Goal: Task Accomplishment & Management: Manage account settings

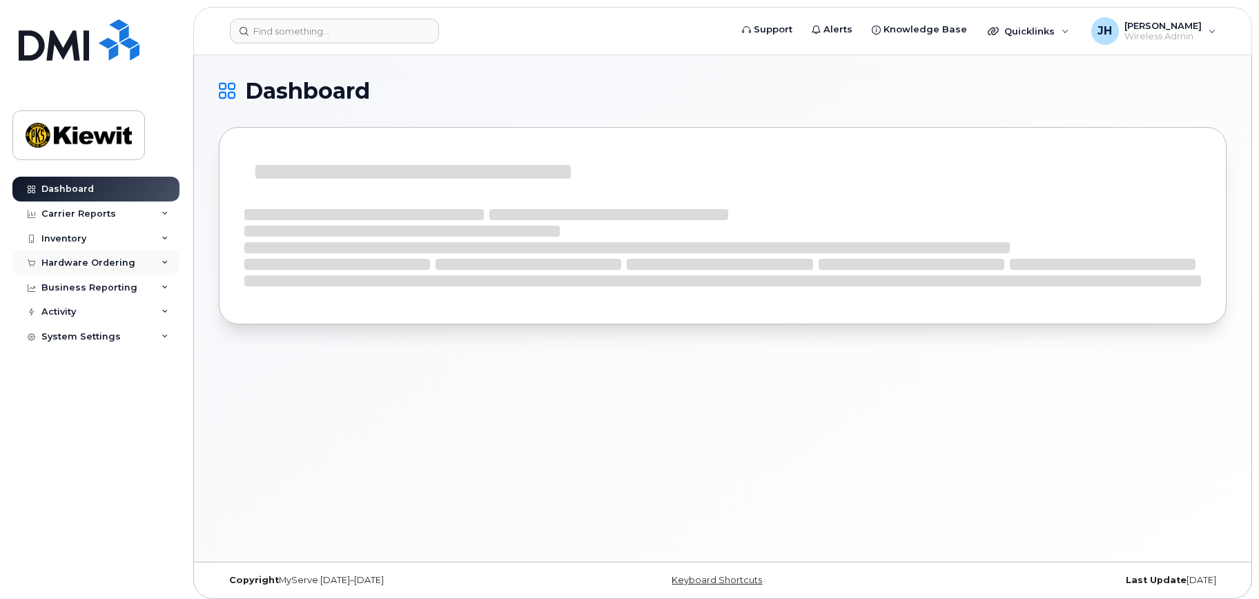
click at [64, 262] on div "Hardware Ordering" at bounding box center [88, 262] width 94 height 11
click at [65, 317] on div "Orders" at bounding box center [65, 314] width 34 height 12
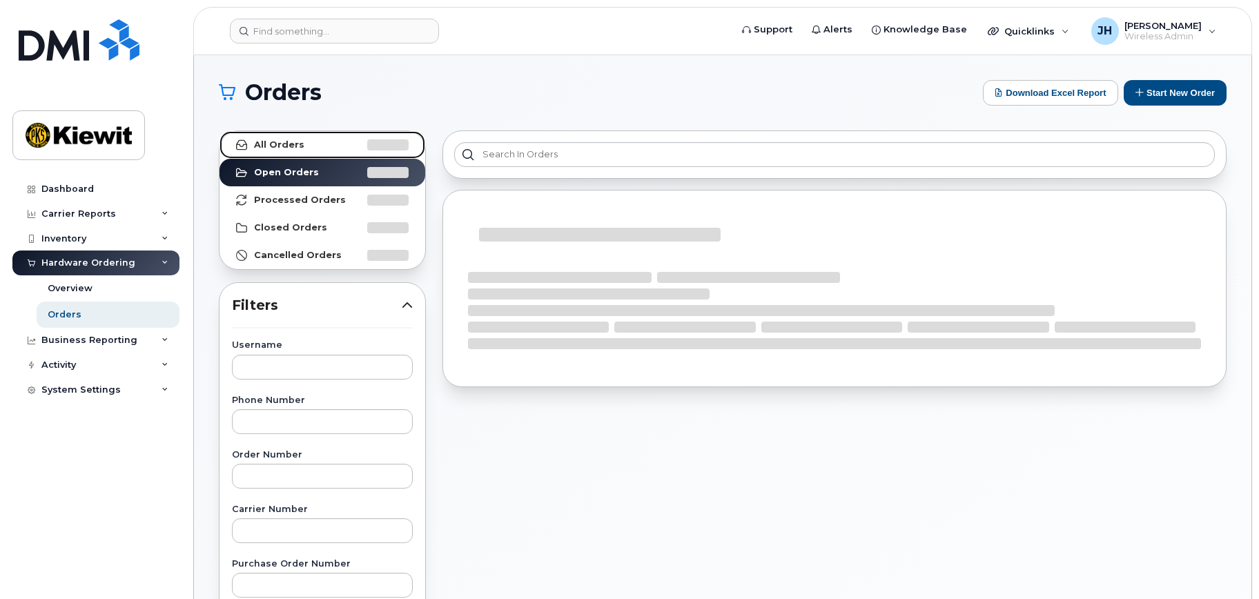
click at [286, 145] on strong "All Orders" at bounding box center [279, 144] width 50 height 11
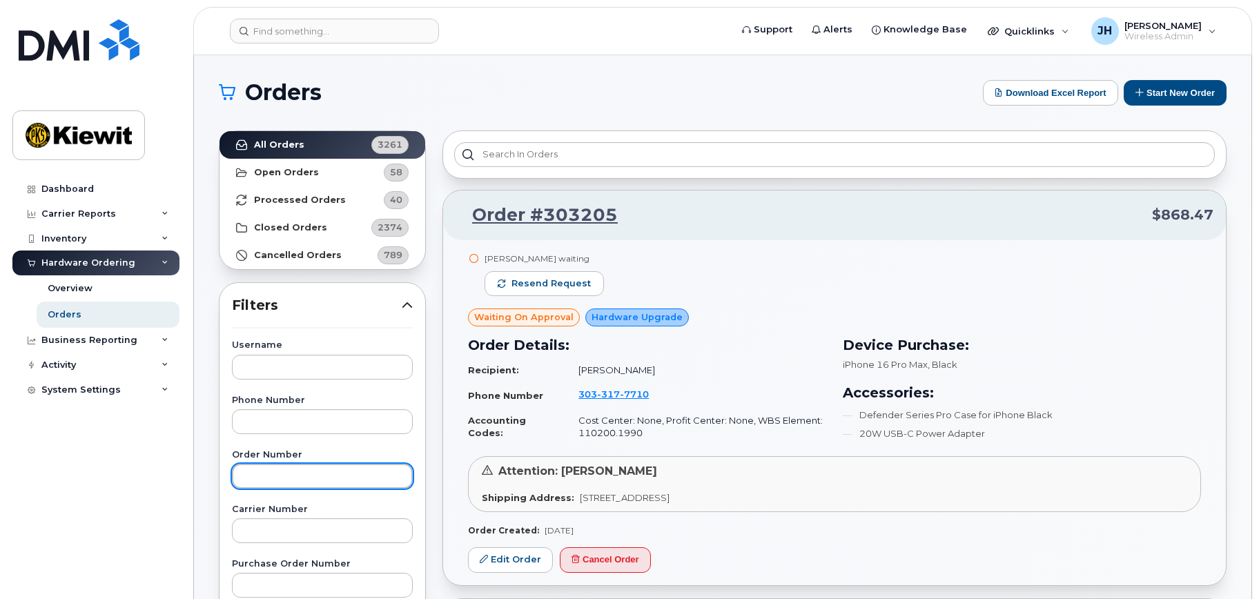
click at [288, 486] on input "text" at bounding box center [322, 476] width 181 height 25
paste input "301944"
type input "301944"
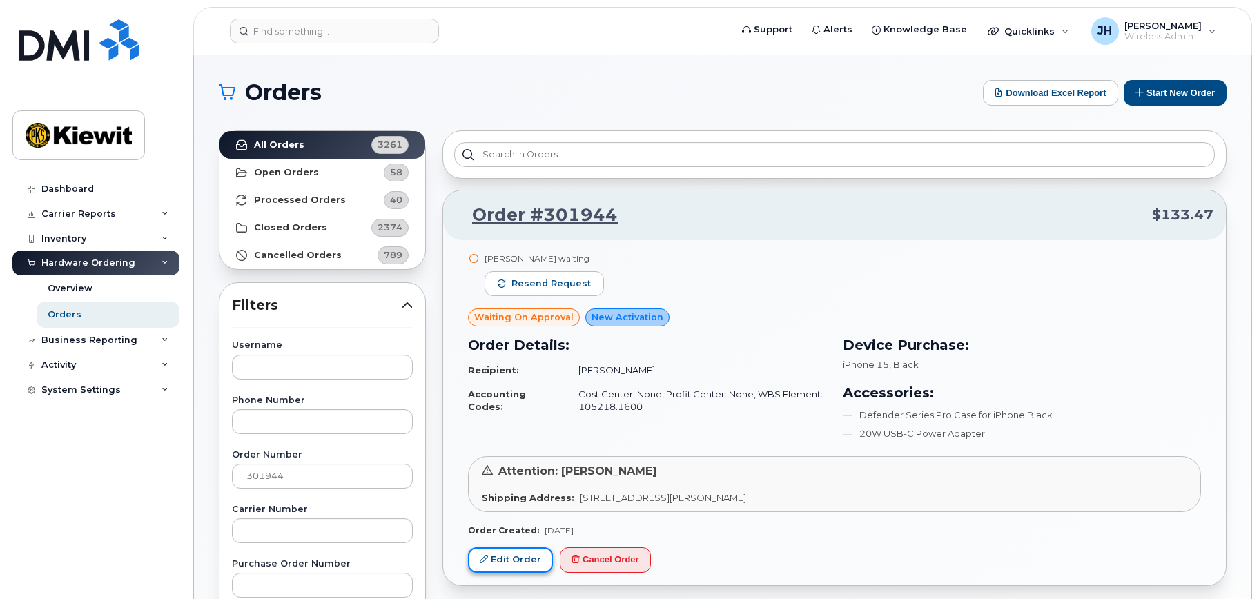
click at [507, 566] on link "Edit Order" at bounding box center [510, 560] width 85 height 26
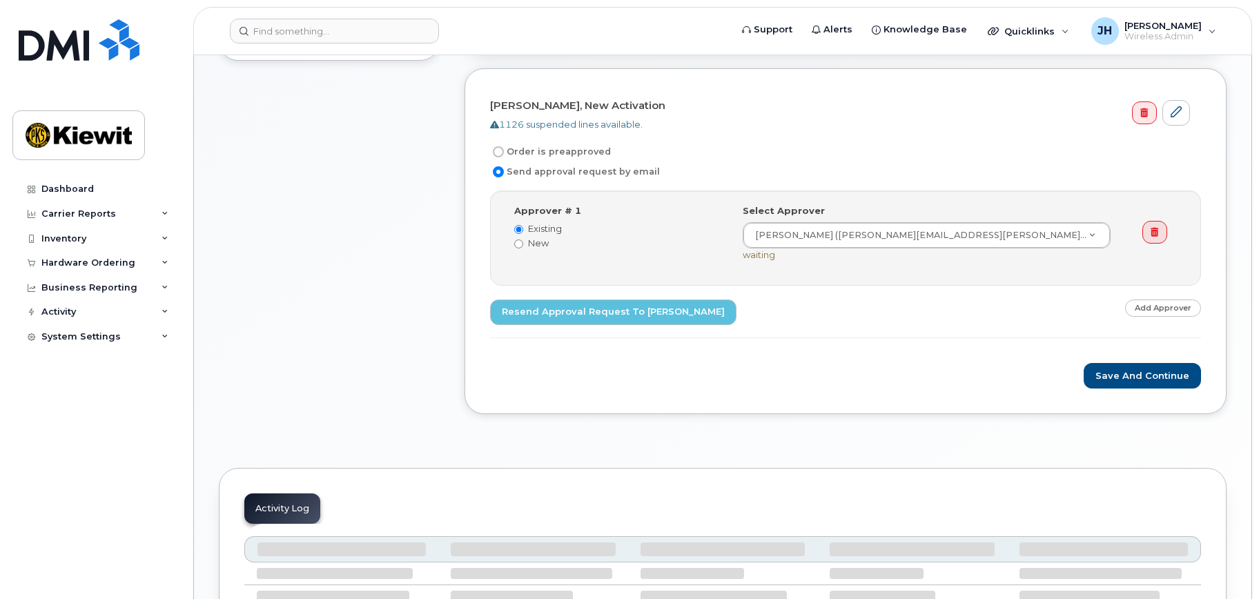
scroll to position [414, 0]
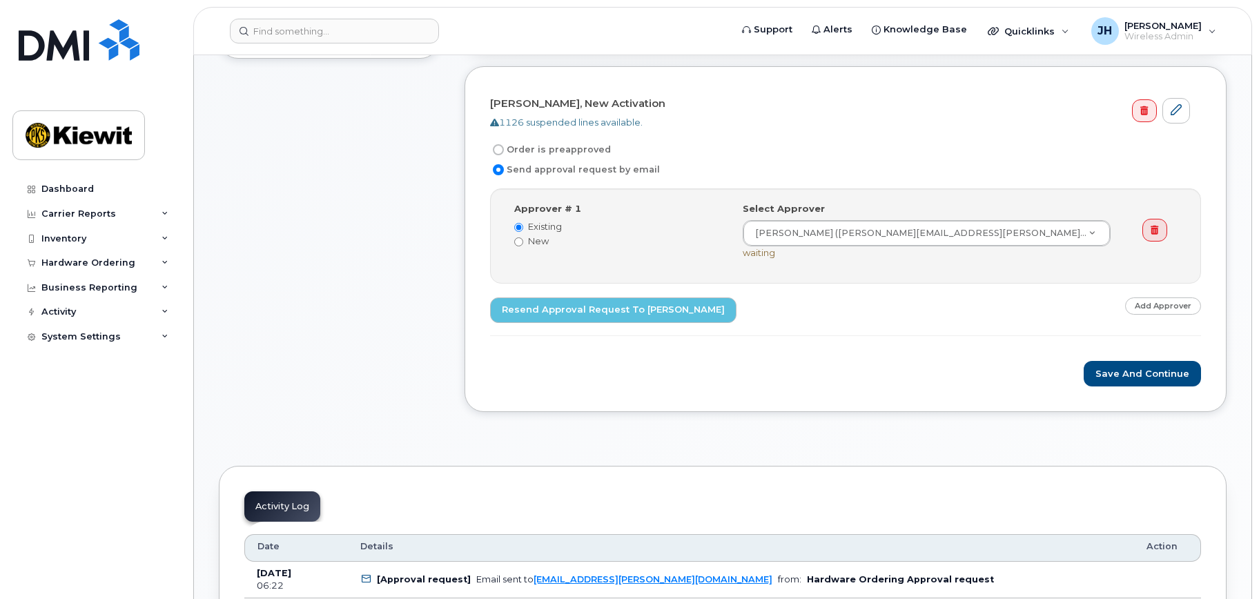
click at [497, 149] on input "Order is preapproved" at bounding box center [498, 149] width 11 height 11
radio input "true"
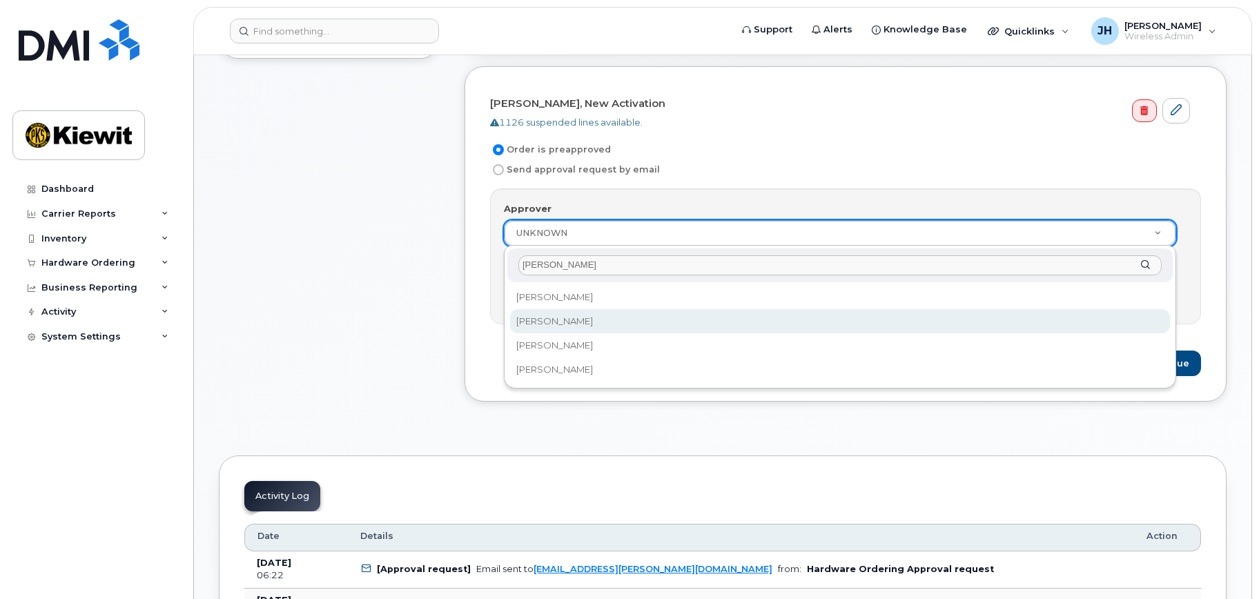
type input "josh"
select select "2147282"
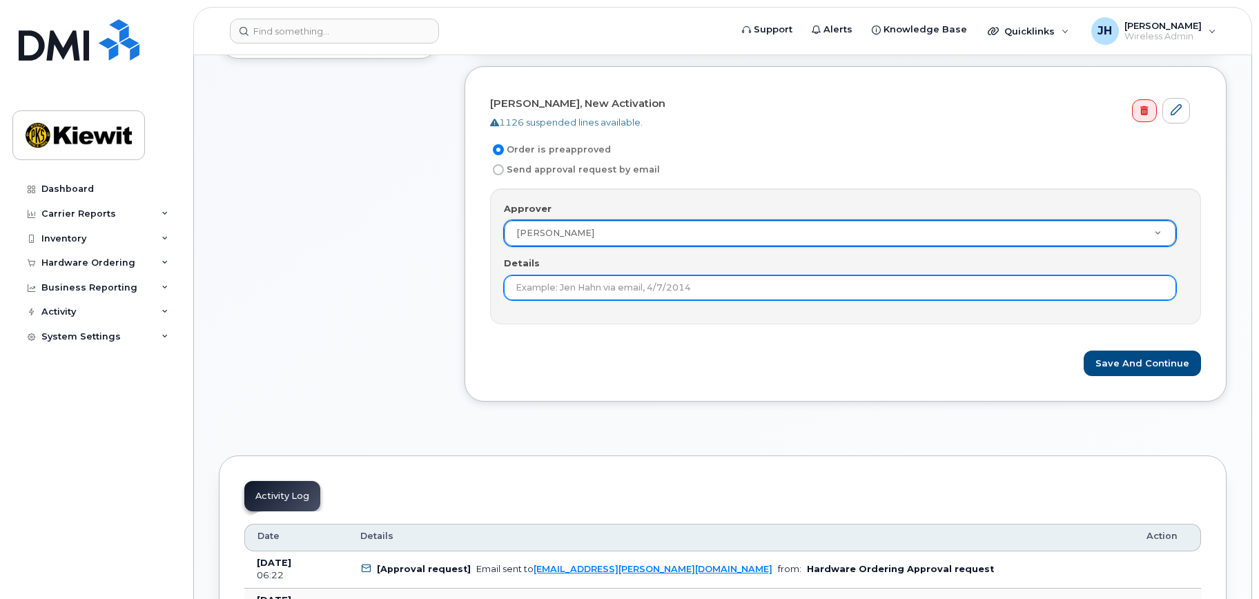
click at [562, 291] on input "Details" at bounding box center [840, 287] width 672 height 25
type input "Approved by Nick Clarke"
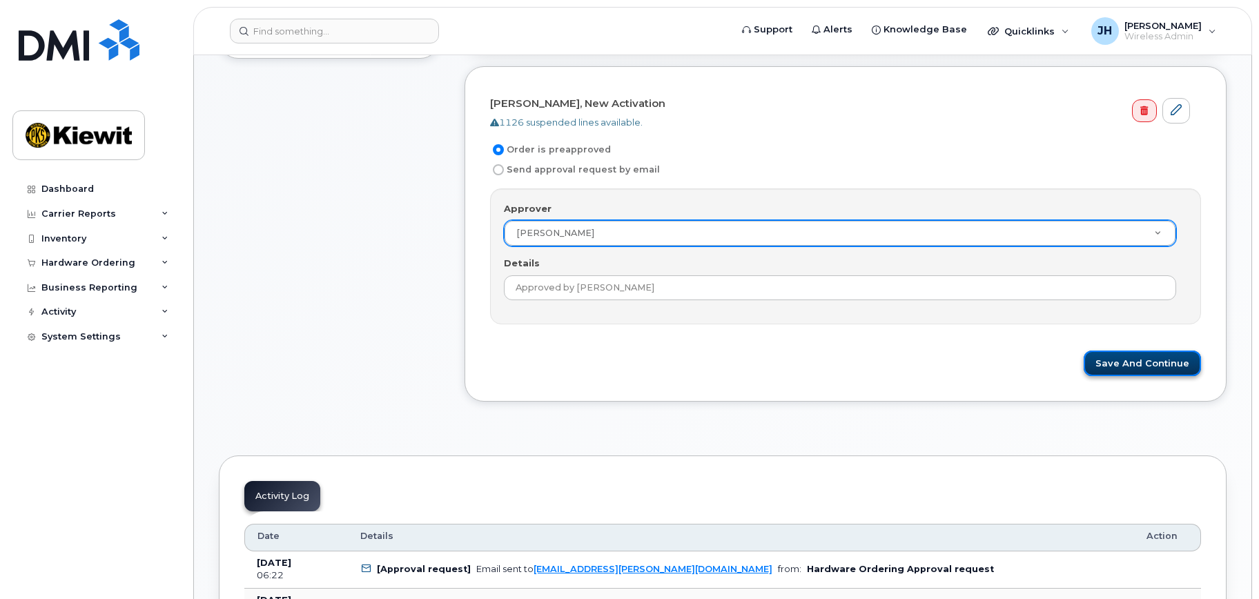
click at [1161, 364] on button "Save and Continue" at bounding box center [1141, 364] width 117 height 26
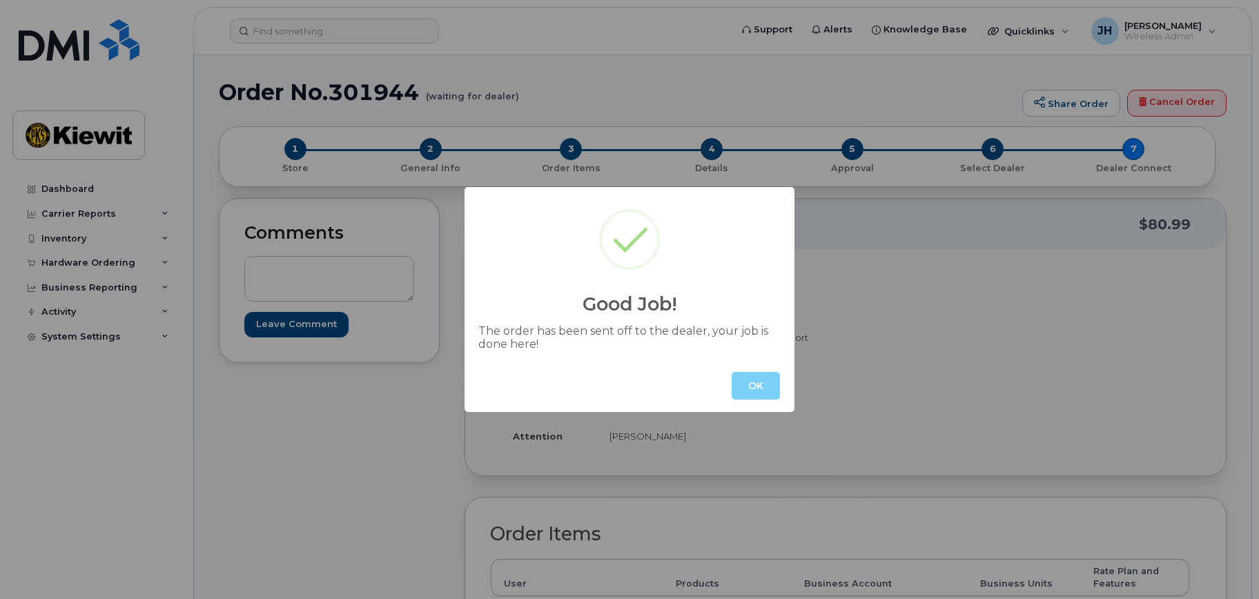
click at [758, 383] on button "OK" at bounding box center [755, 386] width 48 height 28
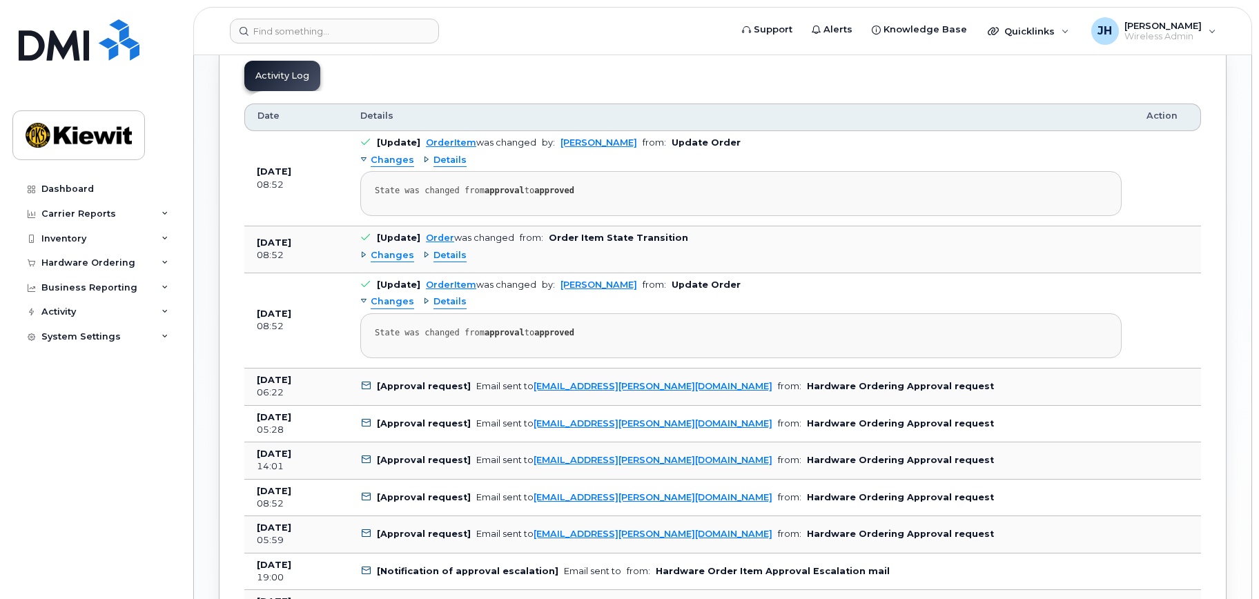
scroll to position [828, 0]
